Goal: Task Accomplishment & Management: Manage account settings

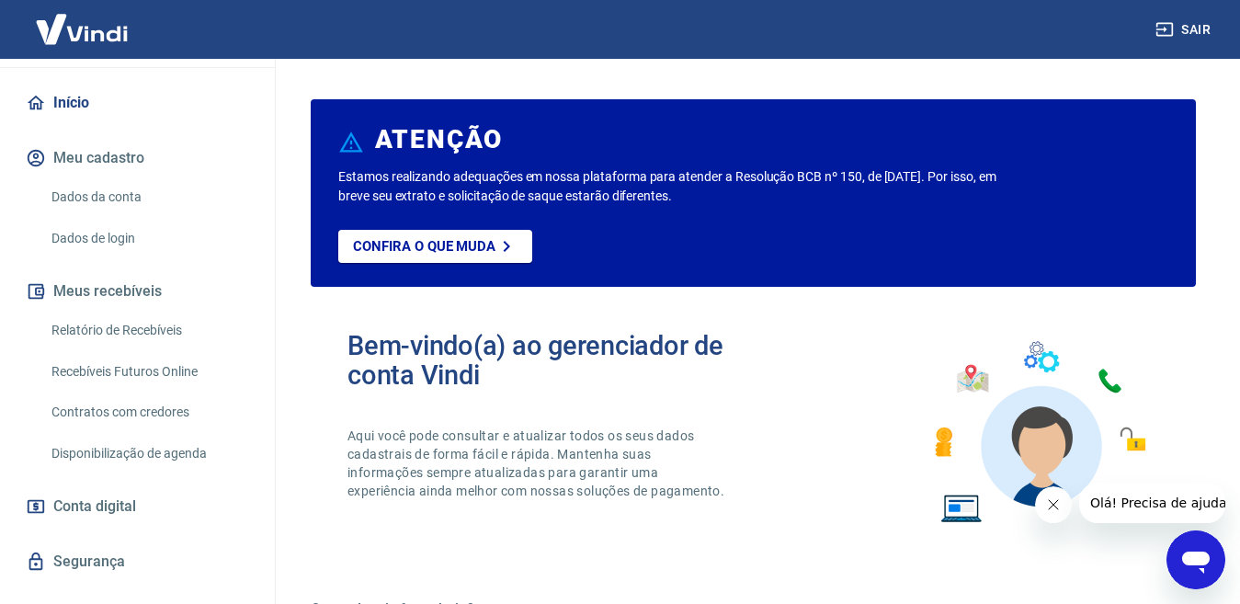
scroll to position [184, 0]
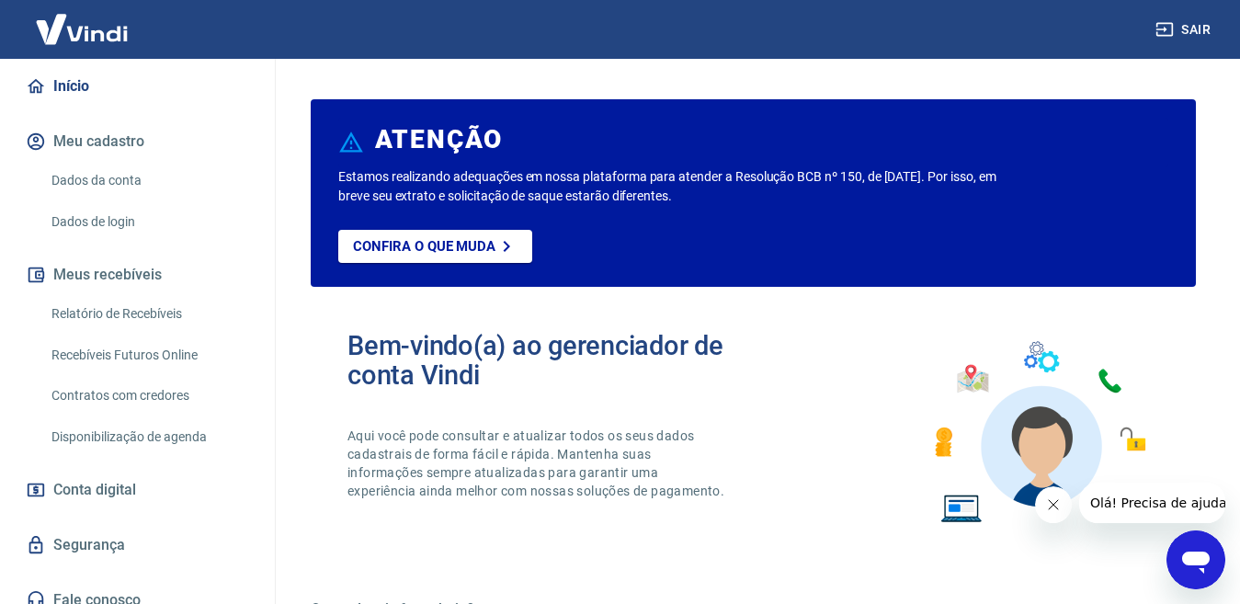
click at [127, 323] on link "Relatório de Recebíveis" at bounding box center [148, 314] width 209 height 38
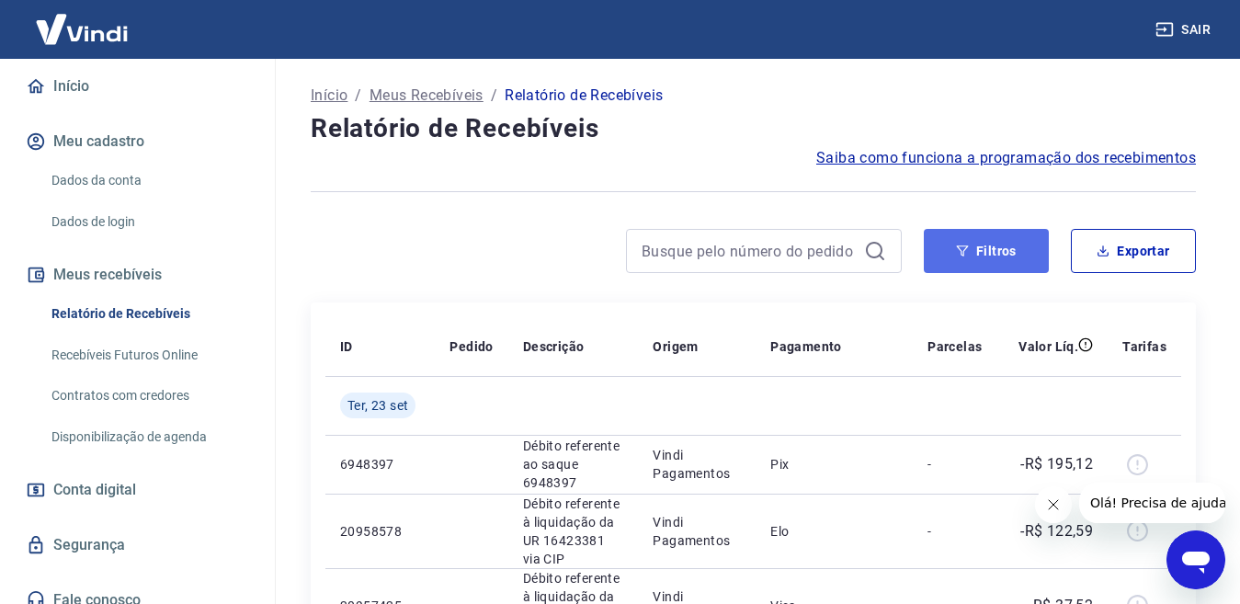
click at [988, 251] on button "Filtros" at bounding box center [986, 251] width 125 height 44
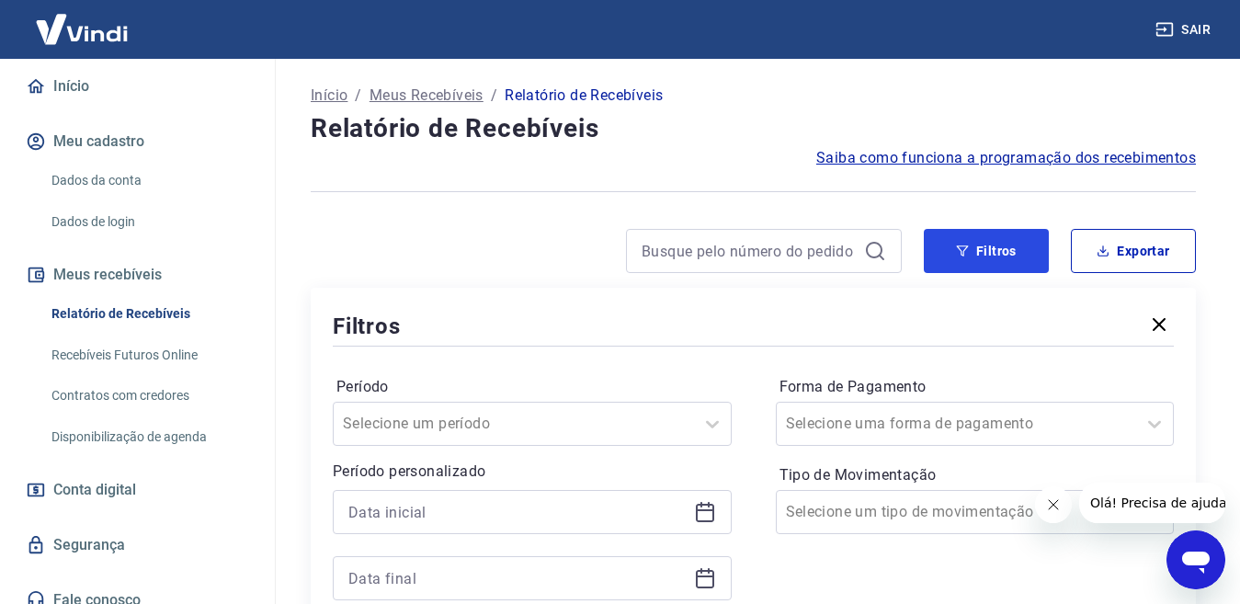
scroll to position [92, 0]
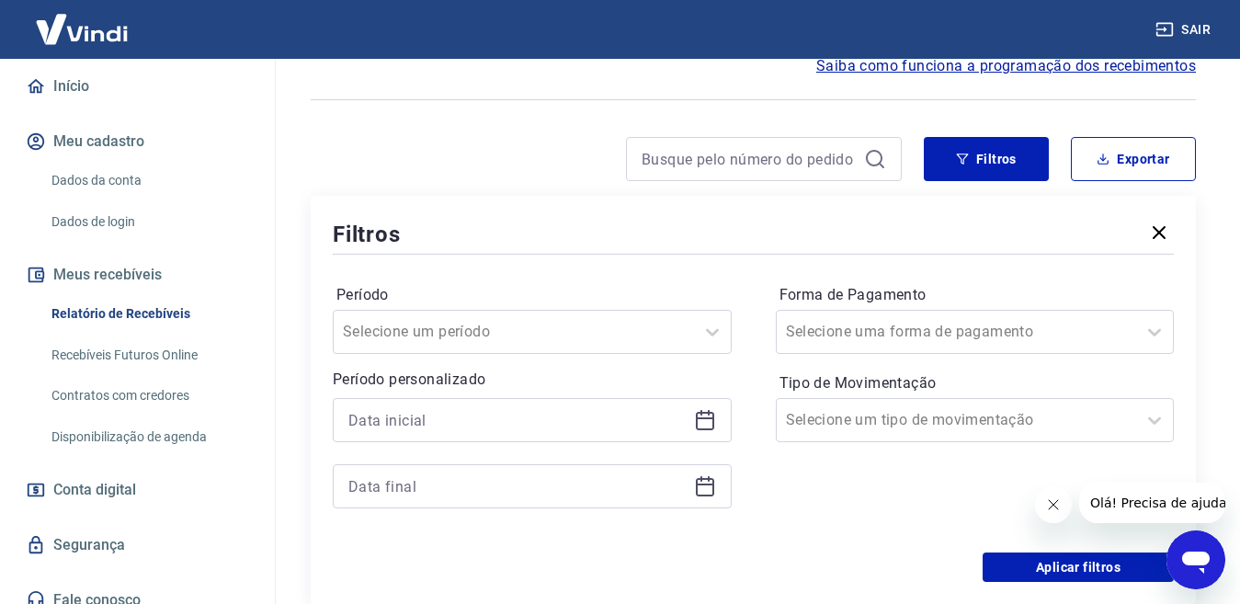
click at [712, 414] on icon at bounding box center [705, 421] width 18 height 18
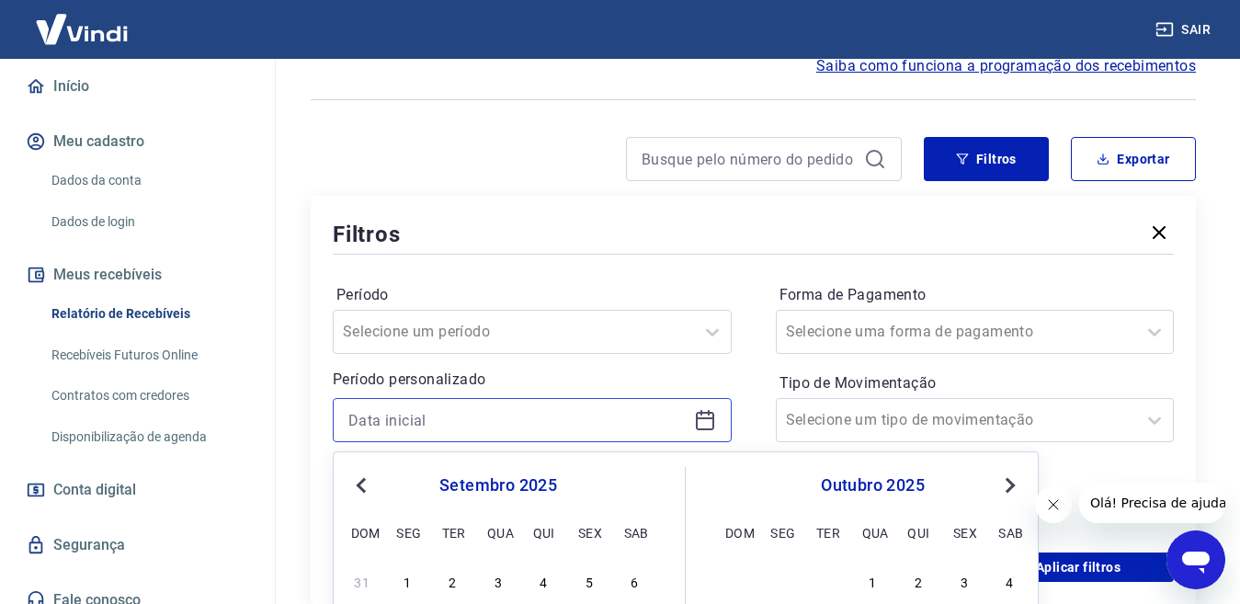
scroll to position [276, 0]
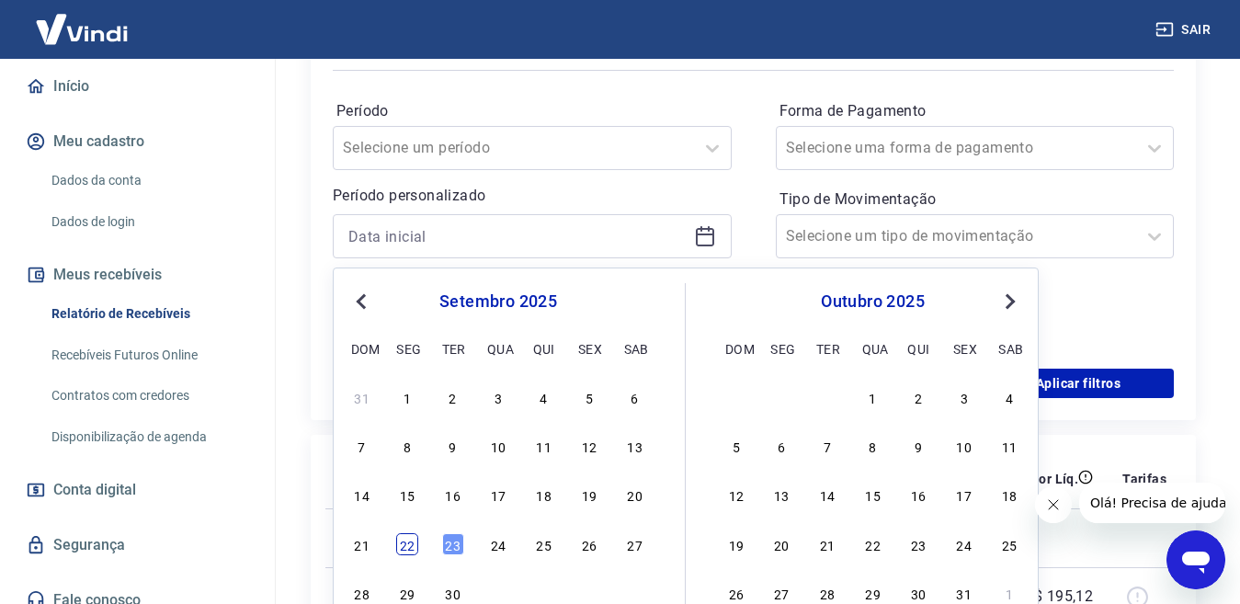
click at [411, 551] on div "22" at bounding box center [407, 544] width 22 height 22
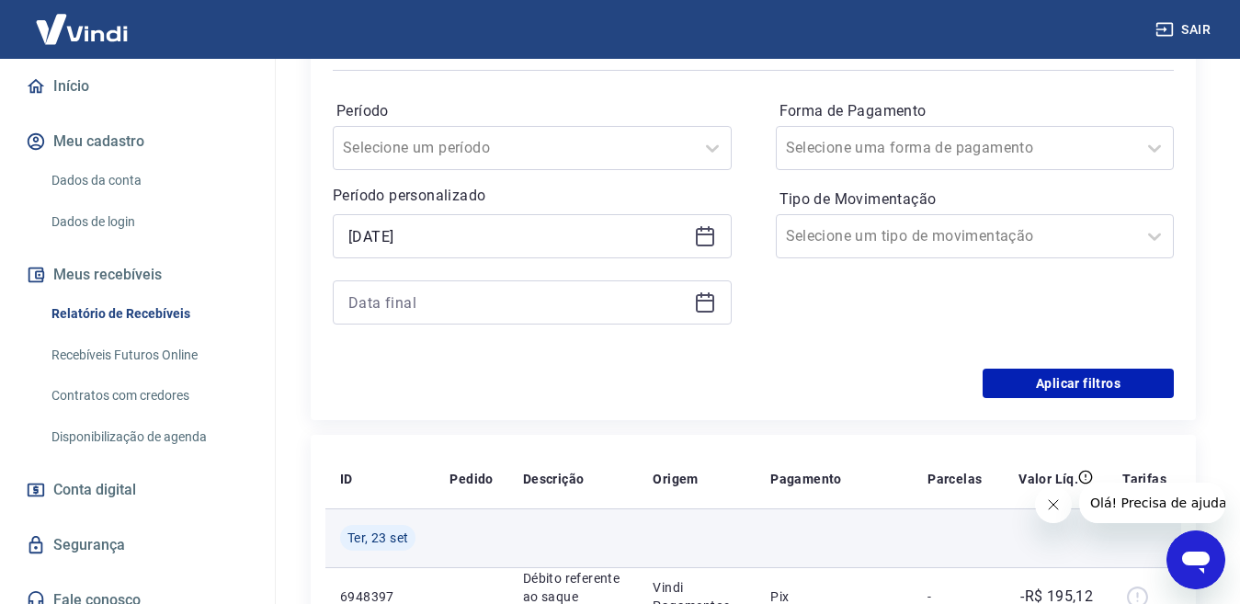
scroll to position [368, 0]
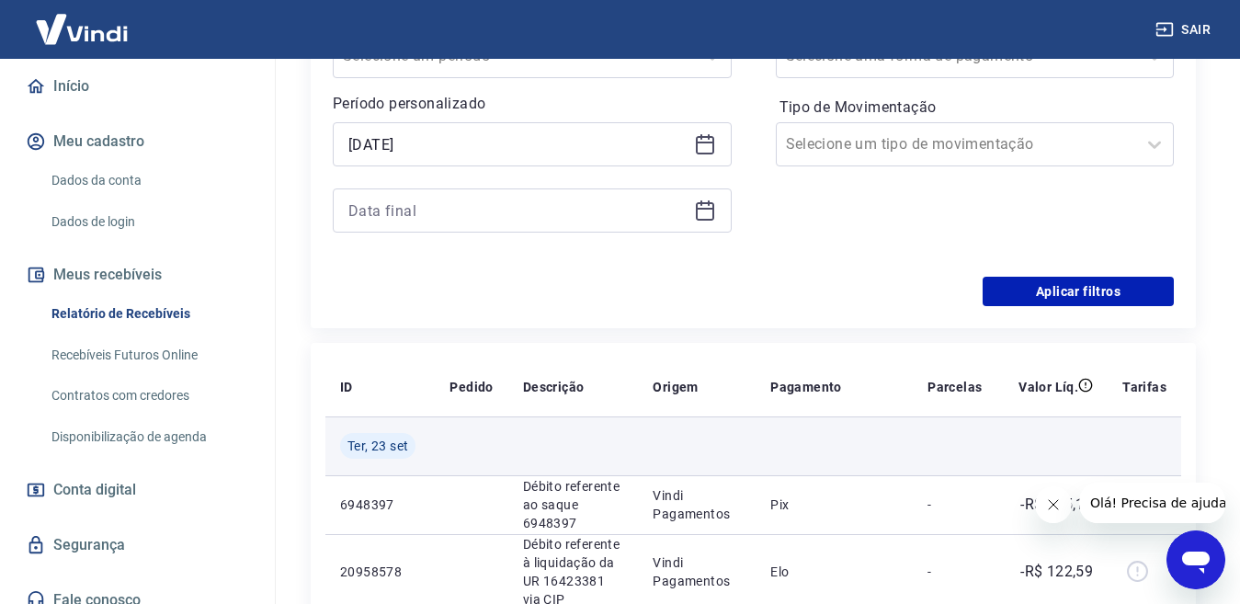
click at [353, 450] on span "Ter, 23 set" at bounding box center [377, 446] width 61 height 18
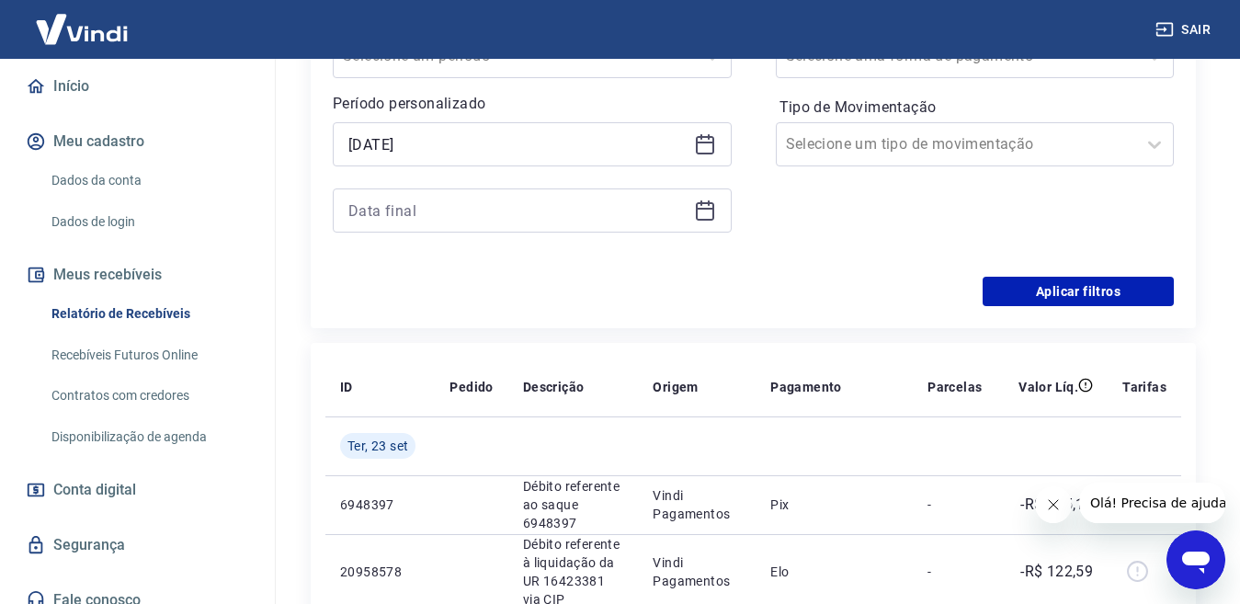
click at [698, 145] on icon at bounding box center [705, 144] width 22 height 22
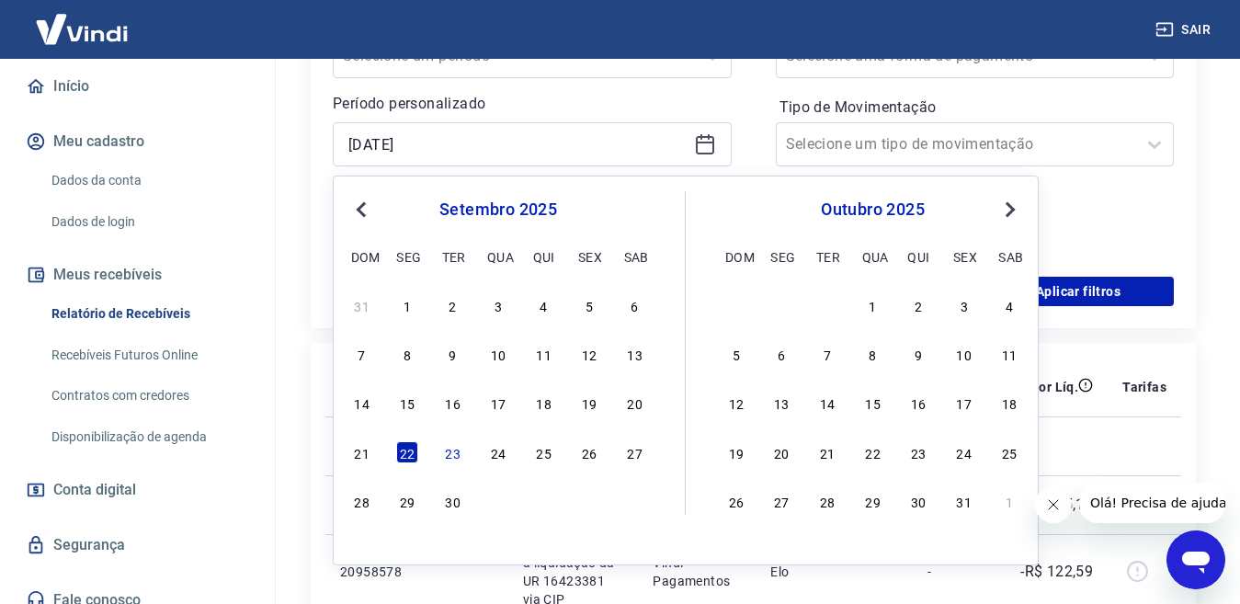
click at [374, 450] on div "21 22 23 24 25 26 27" at bounding box center [498, 451] width 300 height 27
drag, startPoint x: 369, startPoint y: 451, endPoint x: 373, endPoint y: 390, distance: 61.7
click at [366, 451] on div "21" at bounding box center [362, 452] width 22 height 22
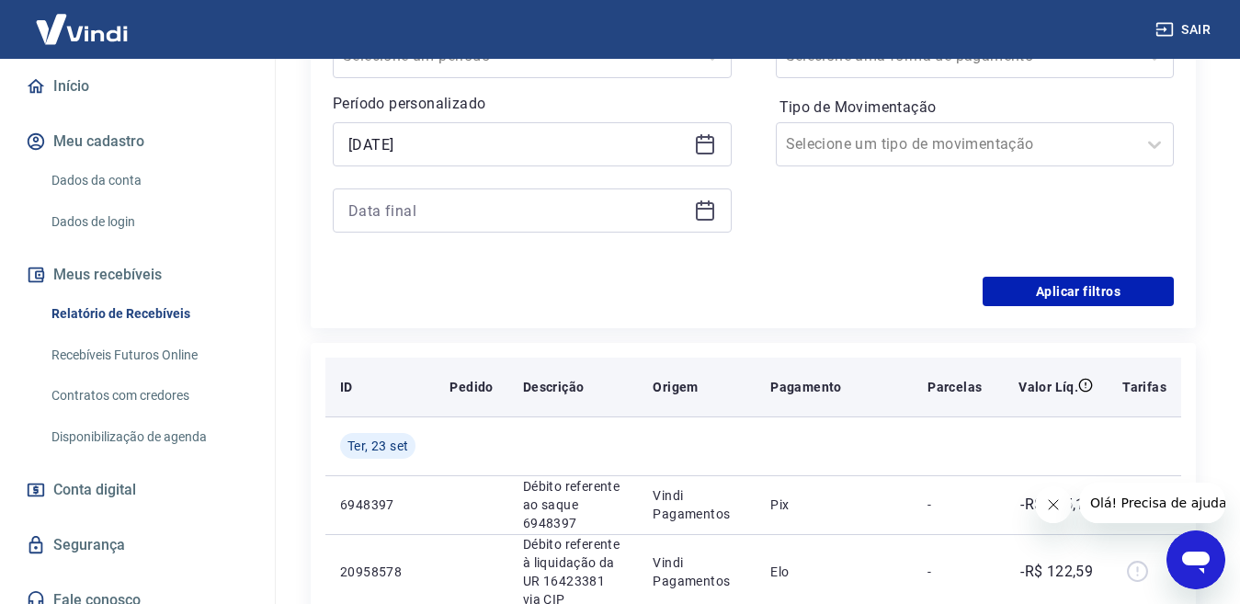
type input "21/09/2025"
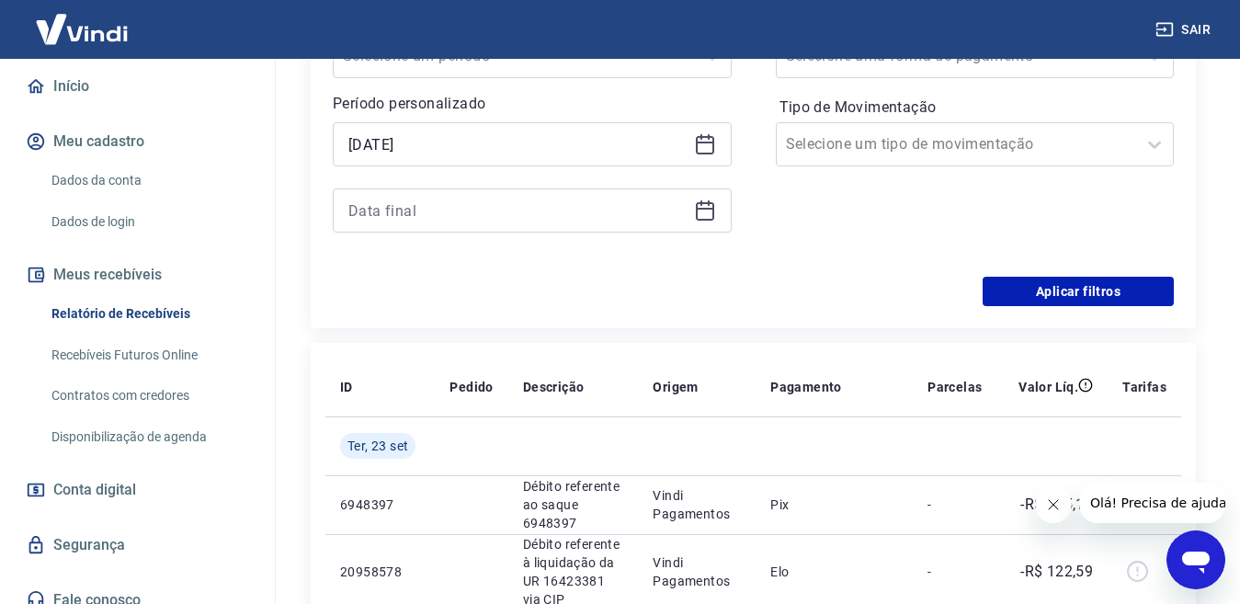
click at [700, 210] on icon at bounding box center [705, 210] width 22 height 22
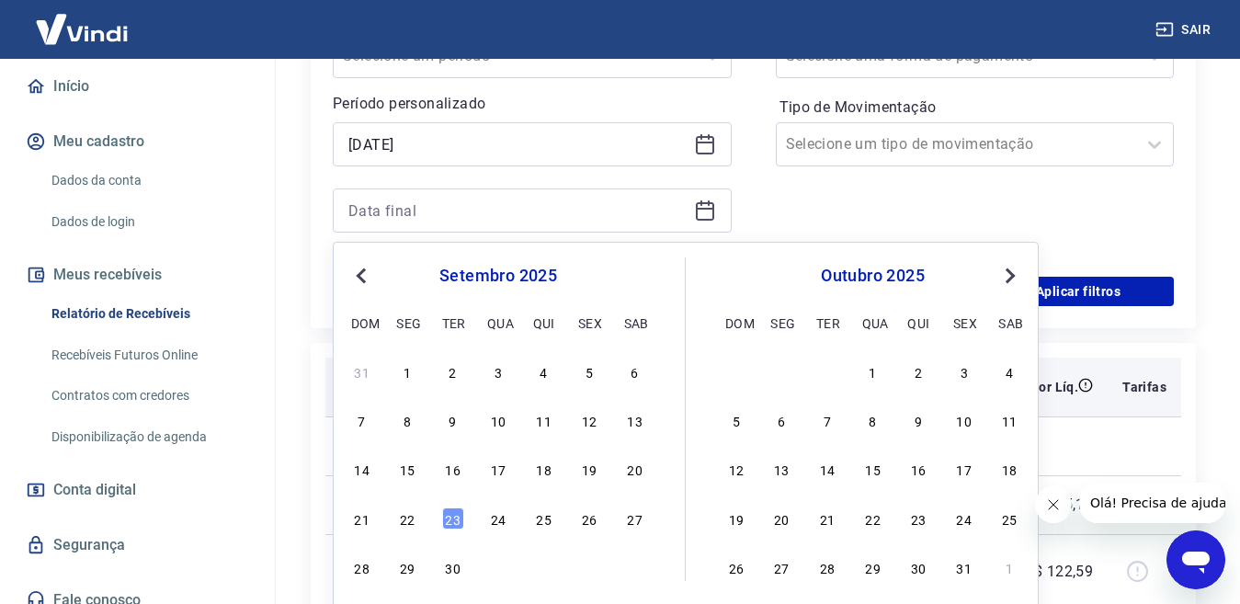
drag, startPoint x: 356, startPoint y: 513, endPoint x: 545, endPoint y: 374, distance: 234.7
click at [356, 514] on div "21" at bounding box center [362, 518] width 22 height 22
type input "21/09/2025"
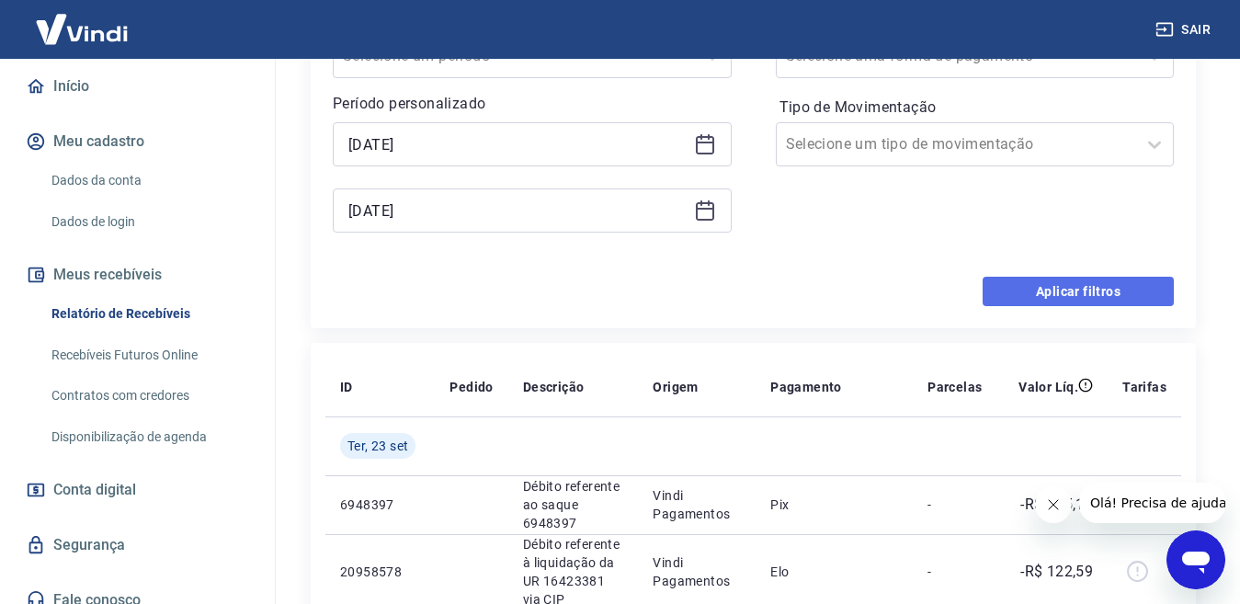
click at [1103, 302] on button "Aplicar filtros" at bounding box center [1077, 291] width 191 height 29
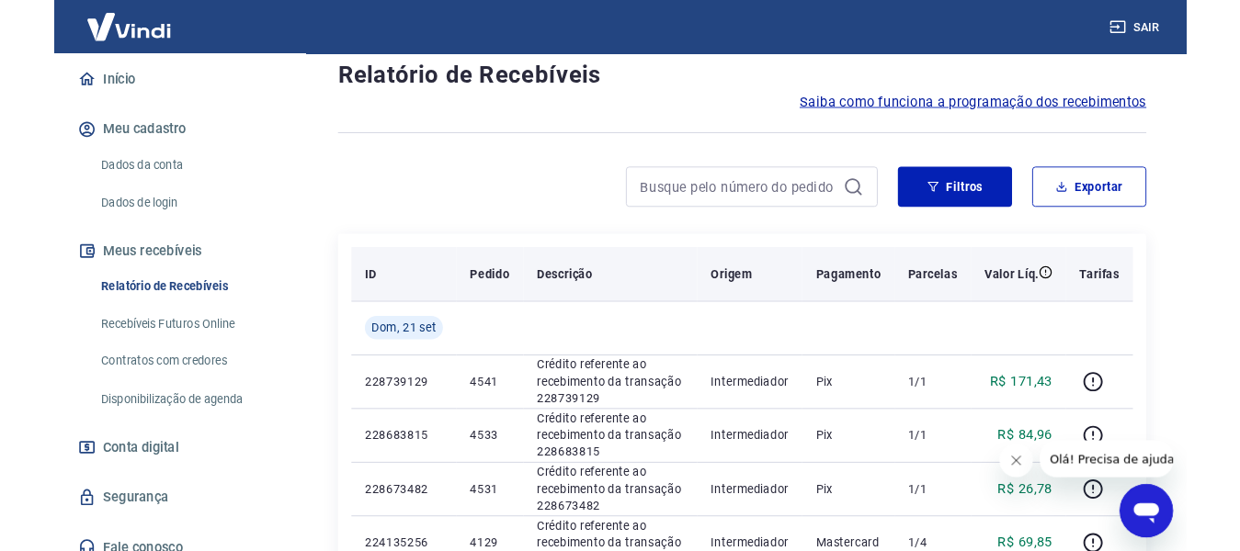
scroll to position [92, 0]
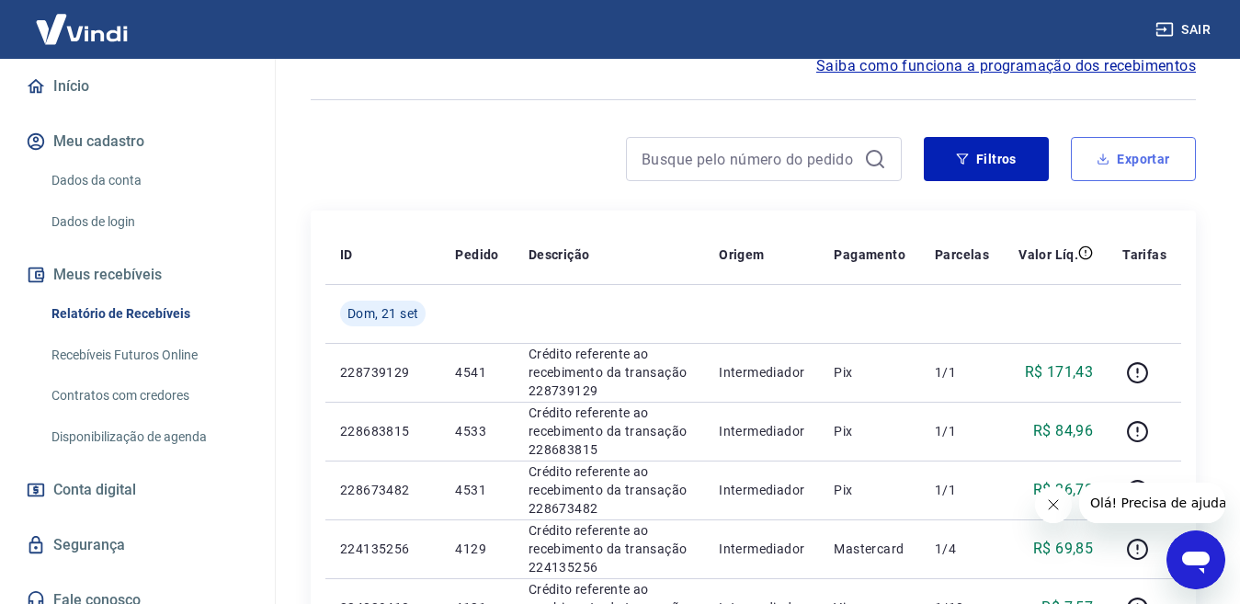
click at [1137, 163] on button "Exportar" at bounding box center [1133, 159] width 125 height 44
type input "21/09/2025"
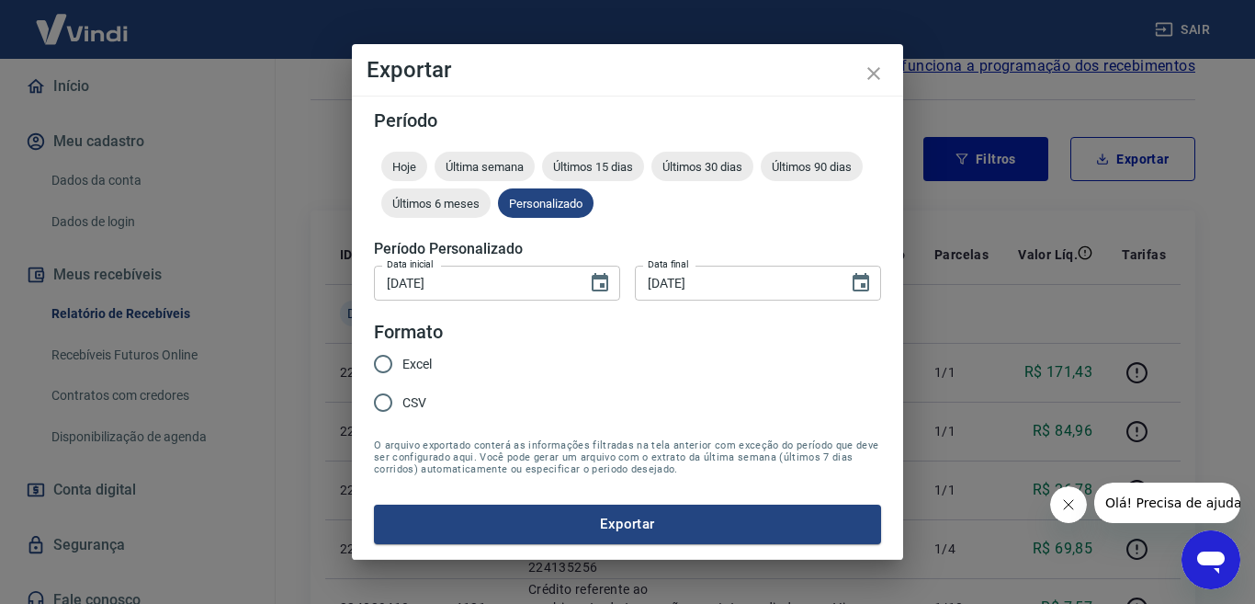
drag, startPoint x: 384, startPoint y: 365, endPoint x: 393, endPoint y: 367, distance: 9.4
click at [383, 365] on input "Excel" at bounding box center [383, 364] width 39 height 39
radio input "true"
click at [553, 523] on button "Exportar" at bounding box center [627, 524] width 507 height 39
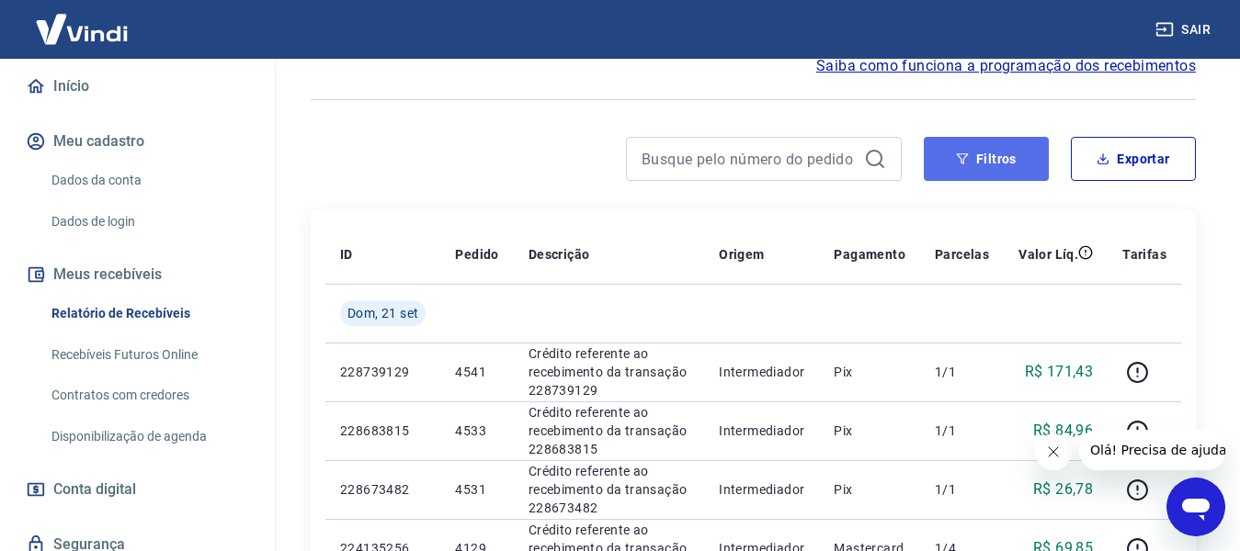
click at [996, 153] on button "Filtros" at bounding box center [986, 159] width 125 height 44
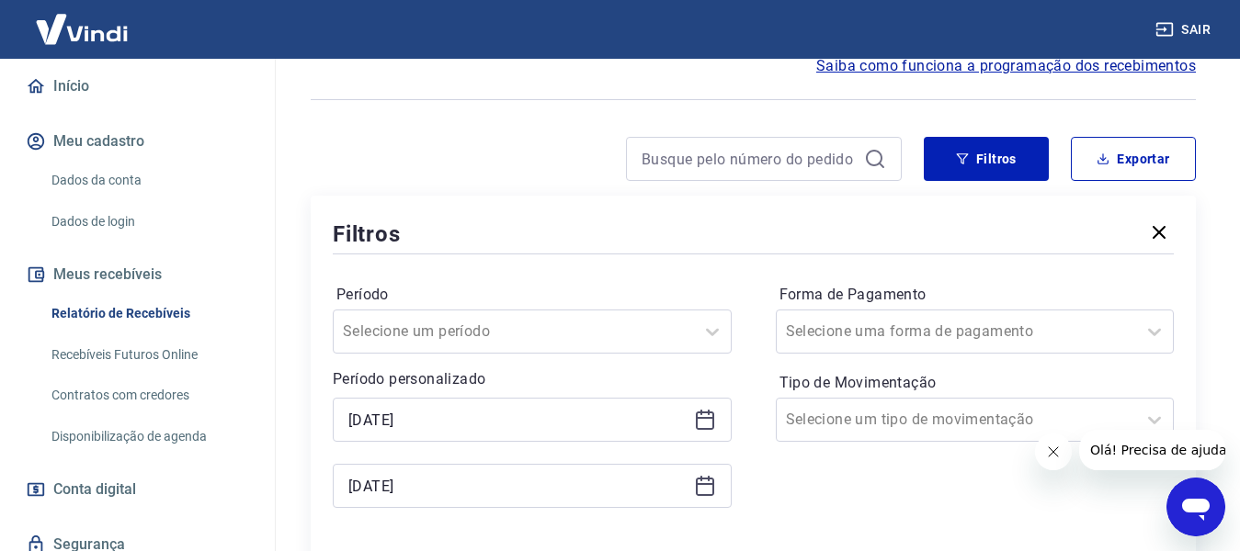
click at [695, 412] on icon at bounding box center [705, 420] width 22 height 22
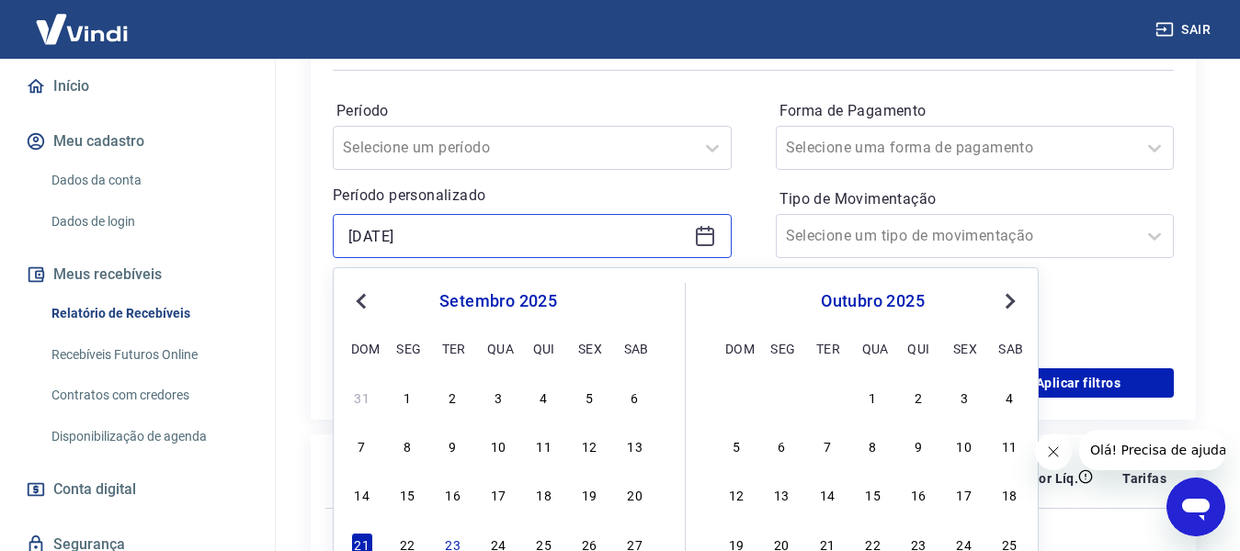
scroll to position [459, 0]
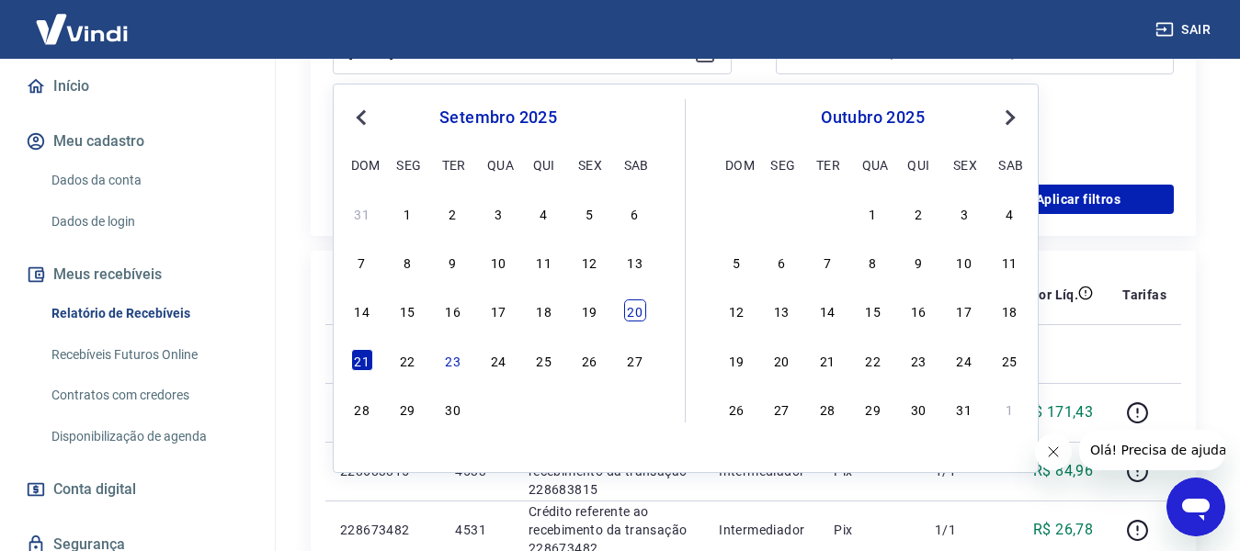
click at [637, 312] on div "20" at bounding box center [635, 311] width 22 height 22
type input "20/09/2025"
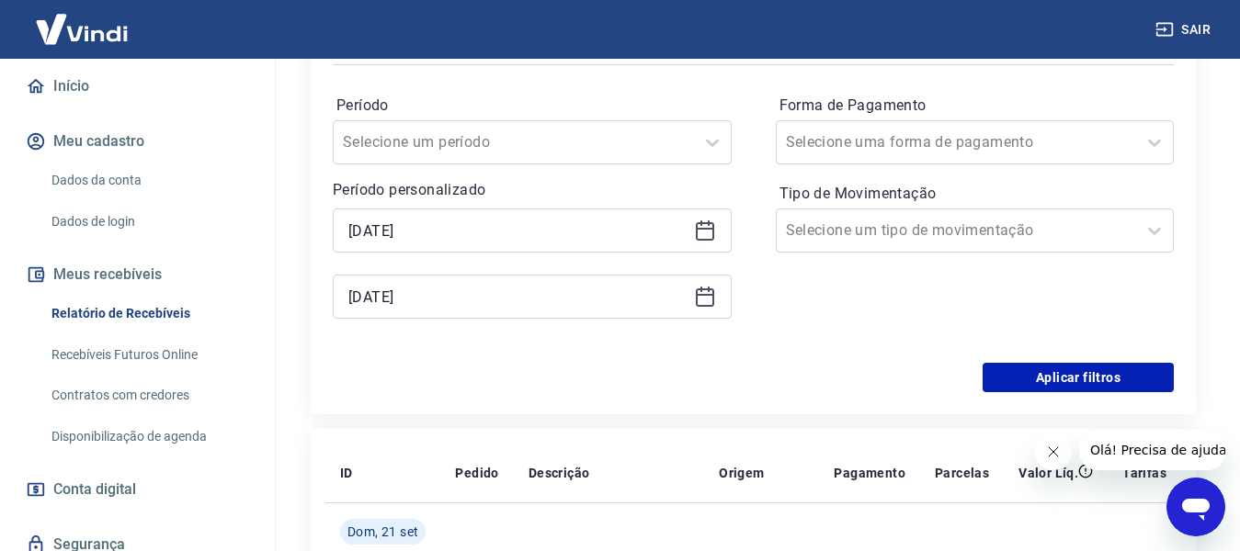
scroll to position [276, 0]
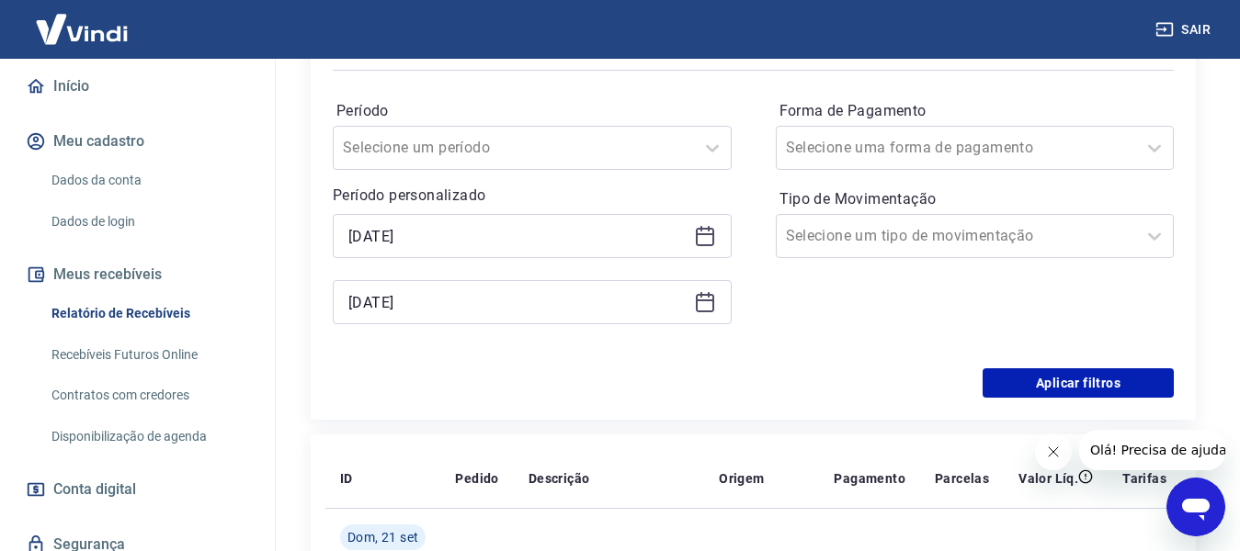
click at [710, 286] on div "21/09/2025" at bounding box center [532, 302] width 399 height 44
click at [701, 297] on icon at bounding box center [701, 295] width 2 height 6
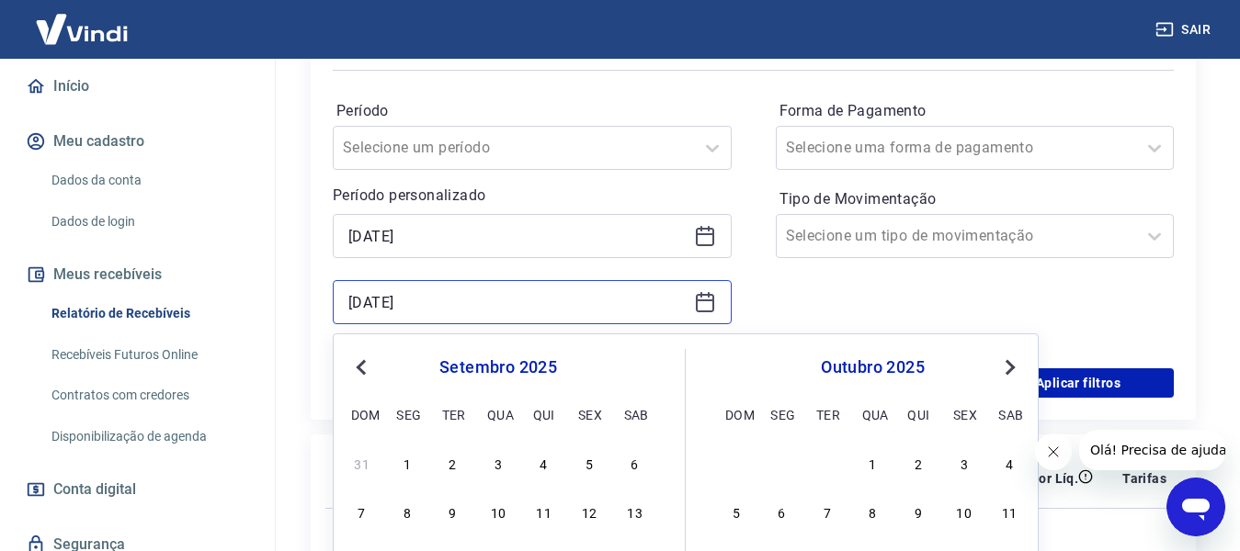
scroll to position [551, 0]
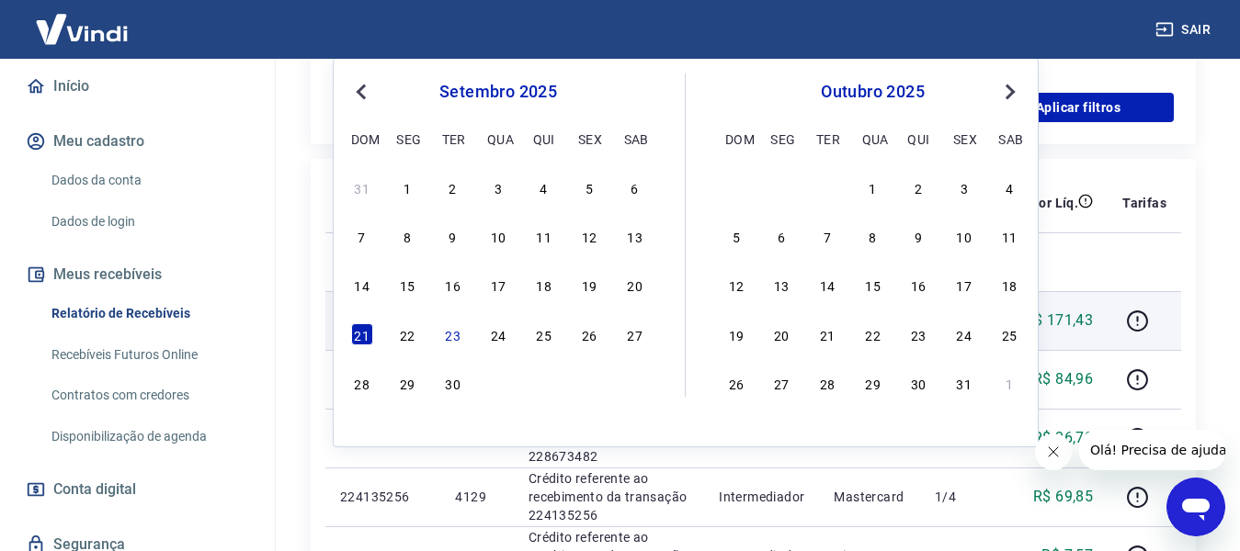
drag, startPoint x: 637, startPoint y: 280, endPoint x: 789, endPoint y: 298, distance: 153.5
click at [637, 281] on div "20" at bounding box center [635, 285] width 22 height 22
type input "20/09/2025"
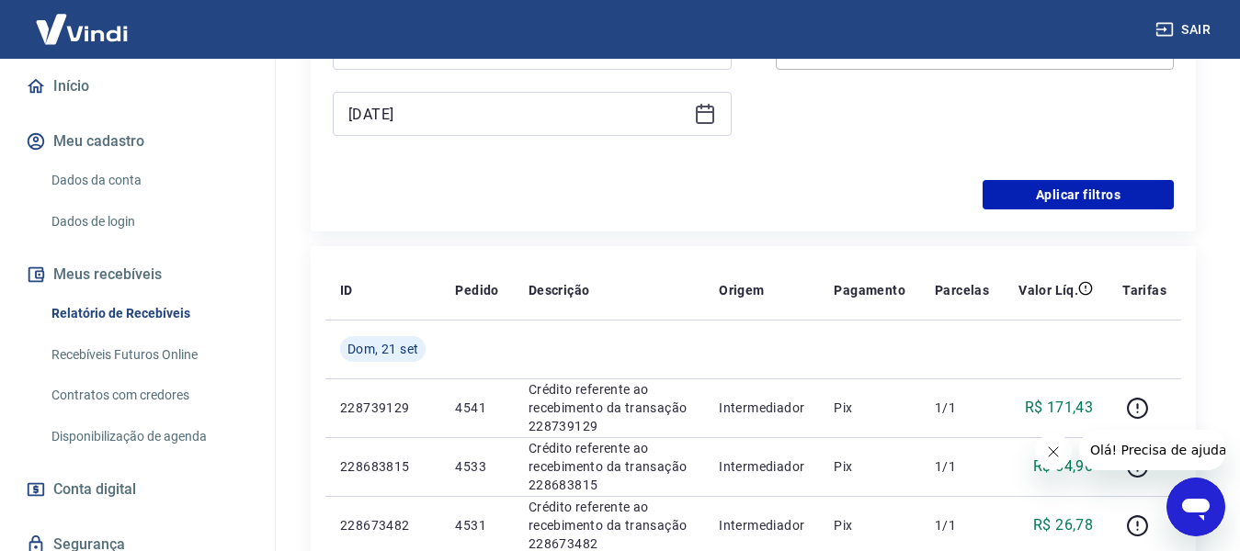
scroll to position [184, 0]
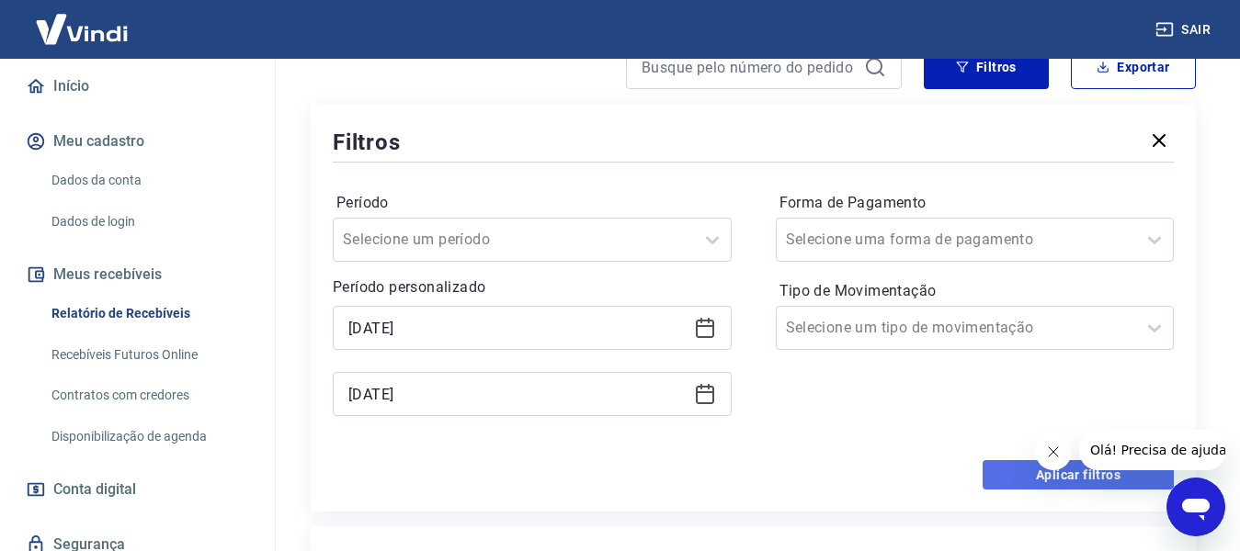
click at [995, 464] on button "Aplicar filtros" at bounding box center [1077, 474] width 191 height 29
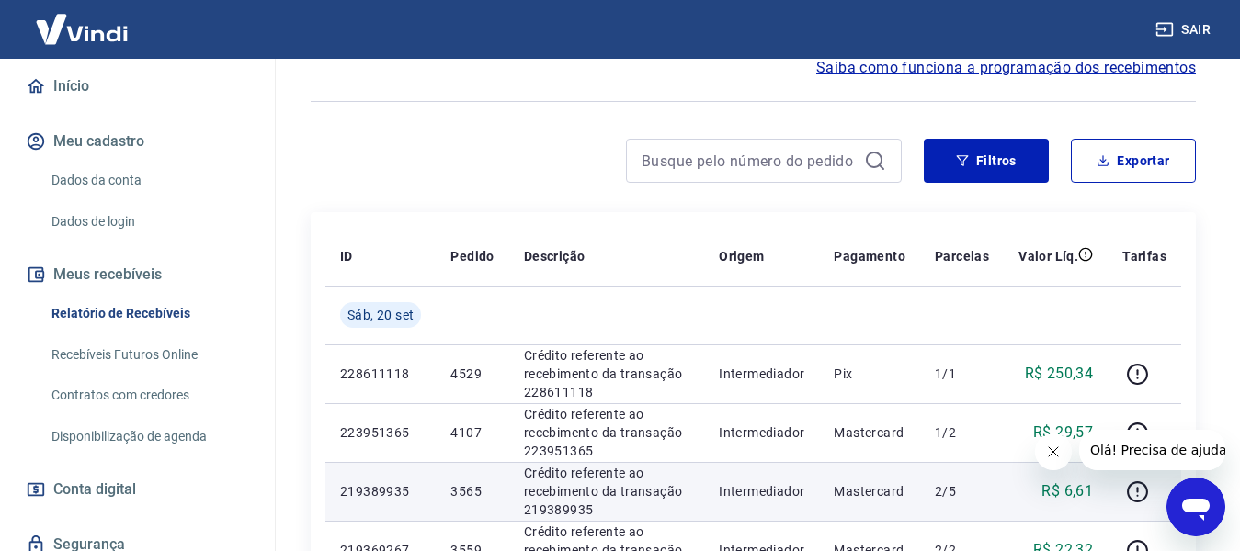
scroll to position [92, 0]
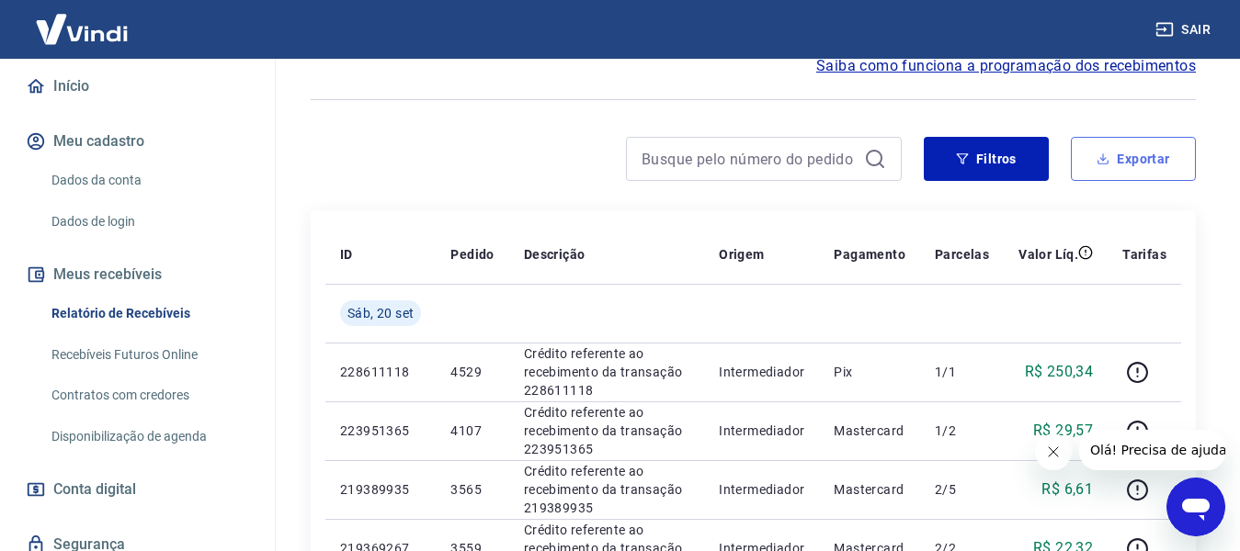
click at [1134, 162] on button "Exportar" at bounding box center [1133, 159] width 125 height 44
type input "20/09/2025"
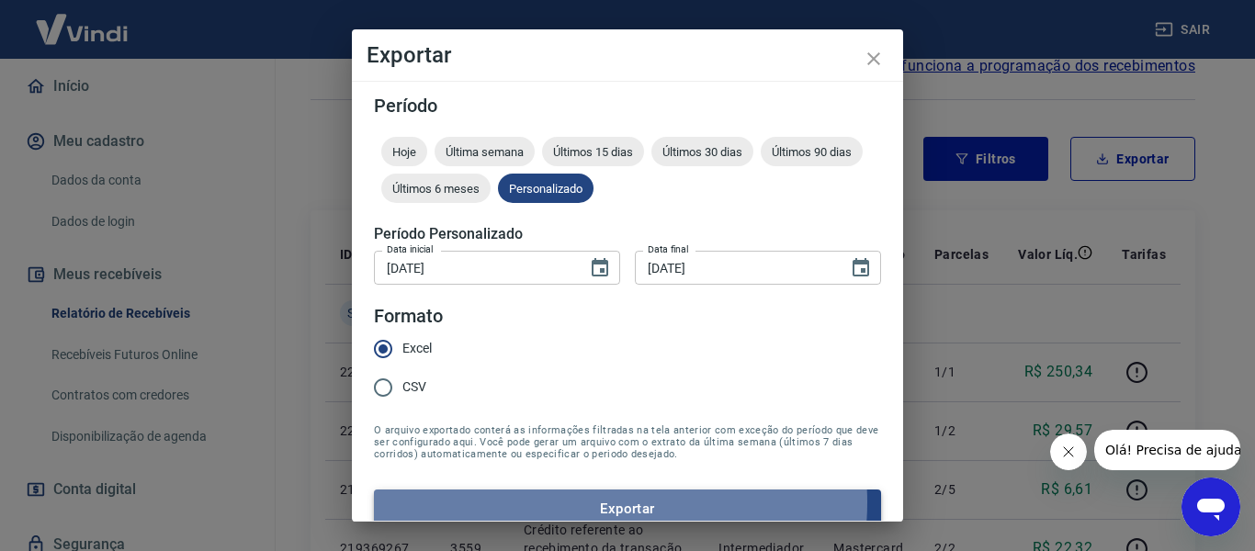
click at [584, 503] on button "Exportar" at bounding box center [627, 509] width 507 height 39
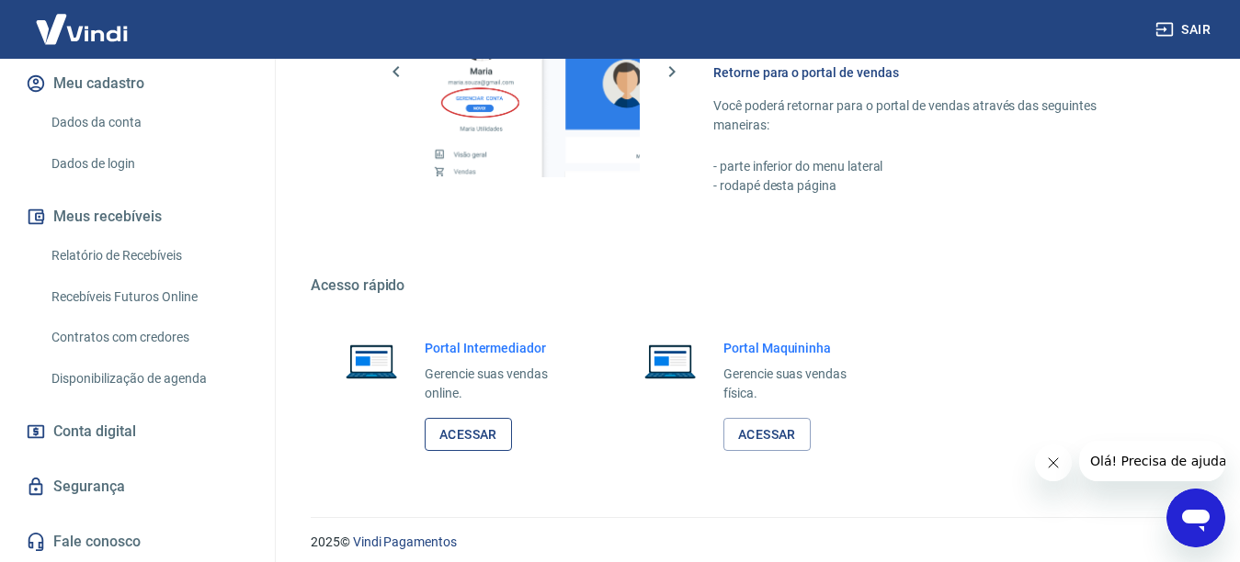
scroll to position [1136, 0]
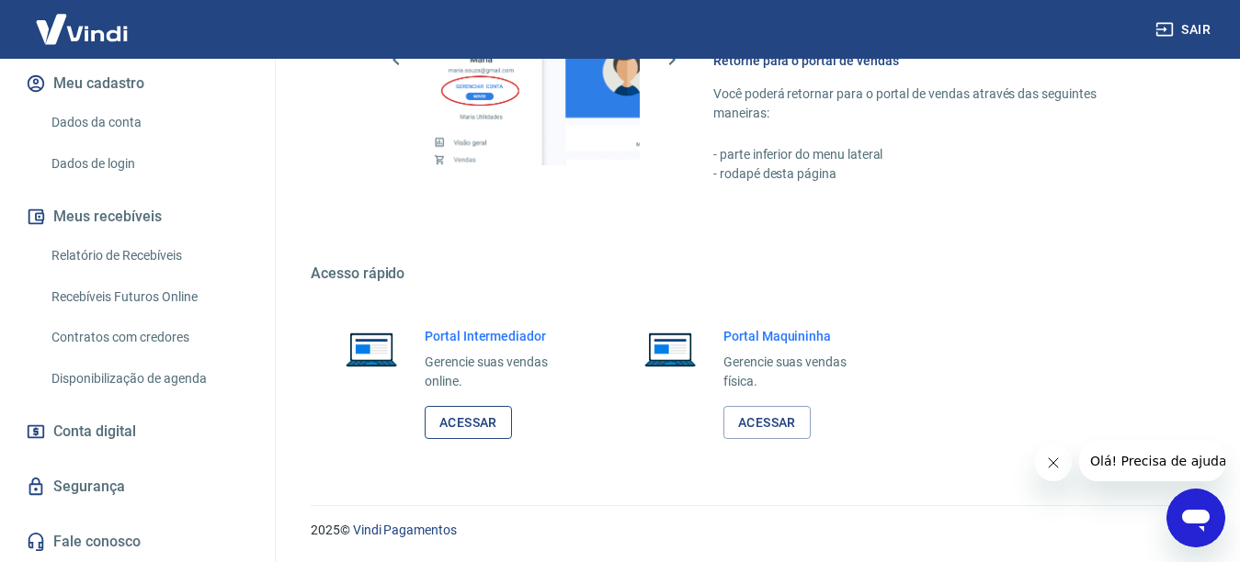
click at [457, 415] on link "Acessar" at bounding box center [468, 423] width 87 height 34
